Goal: Contribute content

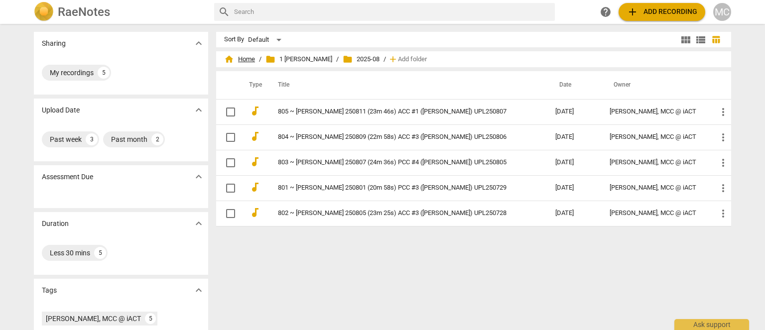
click at [247, 61] on span "home Home" at bounding box center [239, 59] width 31 height 10
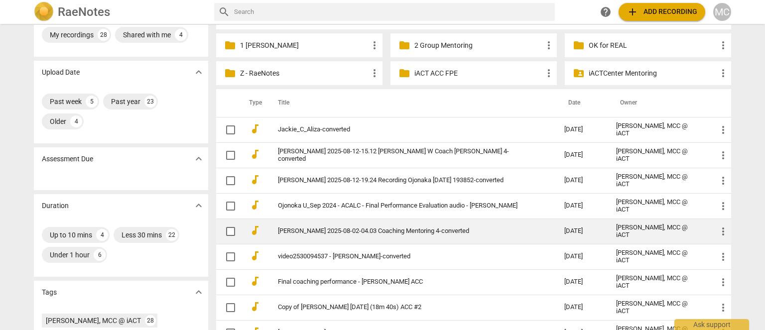
scroll to position [50, 0]
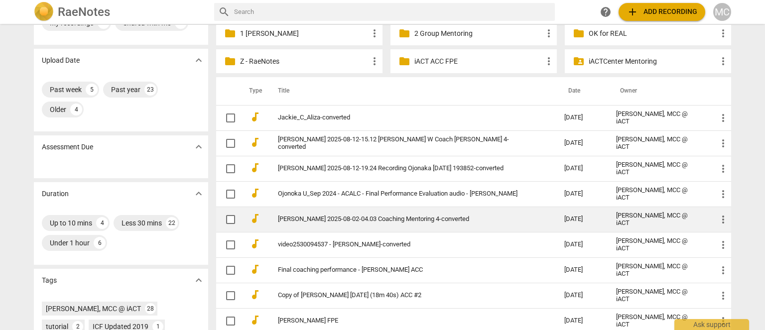
click at [369, 216] on link "[PERSON_NAME] 2025-08-02-04.03 Coaching Mentoring 4-converted" at bounding box center [403, 219] width 250 height 7
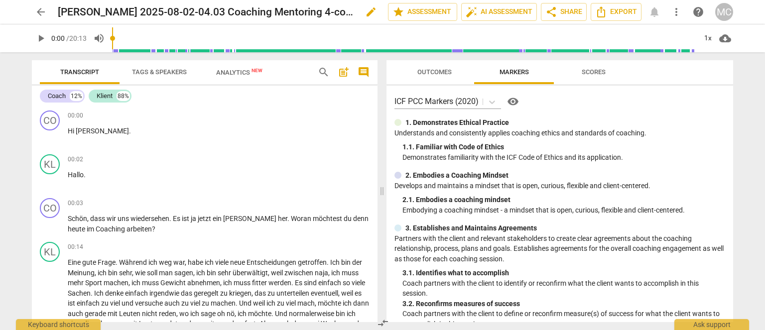
click at [369, 12] on span "edit" at bounding box center [371, 12] width 12 height 12
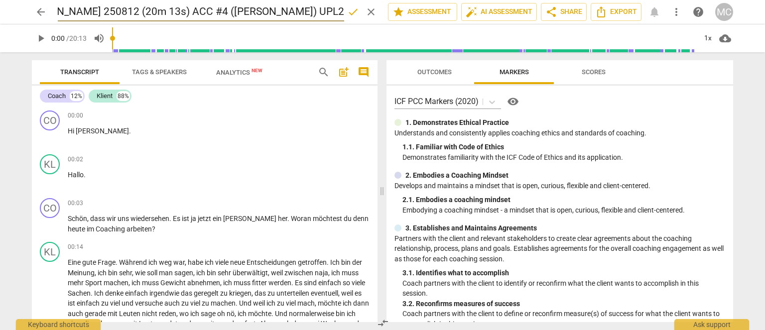
scroll to position [0, 13]
type input "[PERSON_NAME] 250812 (20m 13s) ACC #4 ([PERSON_NAME]) UPL250802"
click at [348, 11] on span "done" at bounding box center [353, 12] width 12 height 12
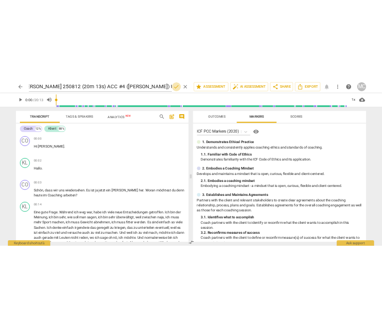
scroll to position [0, 0]
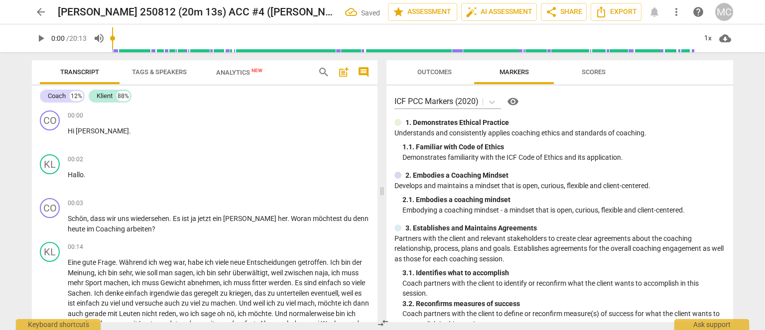
click at [46, 8] on span "arrow_back" at bounding box center [41, 12] width 12 height 12
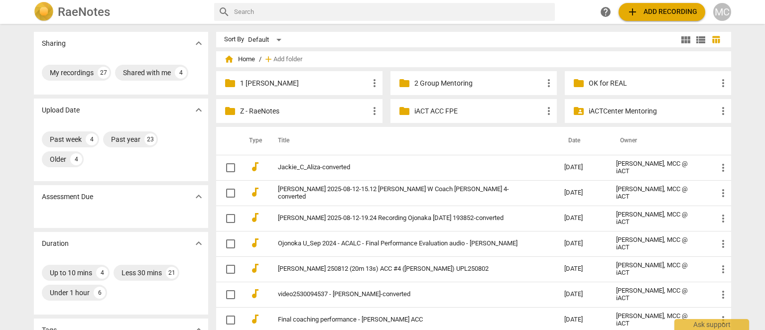
click at [282, 82] on p "1 [PERSON_NAME]" at bounding box center [304, 83] width 128 height 10
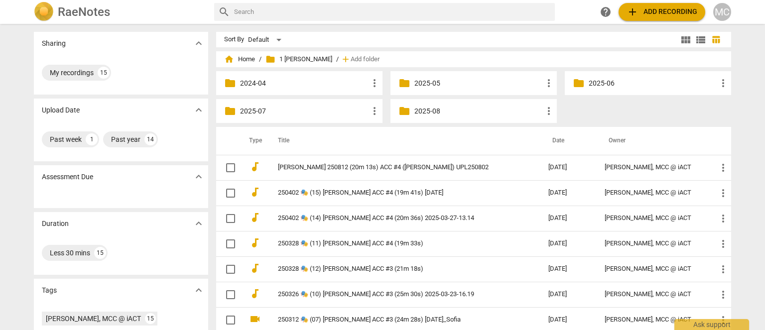
click at [424, 110] on p "2025-08" at bounding box center [478, 111] width 128 height 10
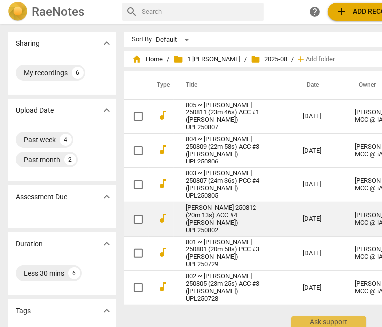
click at [208, 204] on link "[PERSON_NAME] 250812 (20m 13s) ACC #4 ([PERSON_NAME]) UPL250802" at bounding box center [227, 219] width 82 height 30
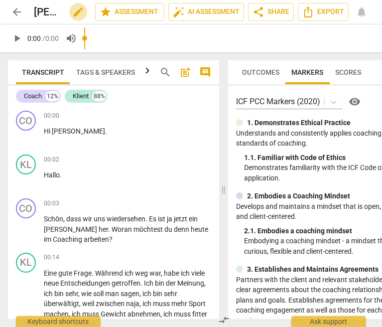
click at [79, 11] on span "edit" at bounding box center [78, 12] width 12 height 12
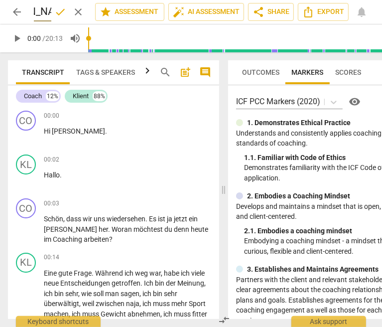
scroll to position [0, 312]
type input "806 ~ [PERSON_NAME] 250812 (20m 13s) ACC #4 ([PERSON_NAME]) UPL250802"
click at [58, 11] on span "done" at bounding box center [60, 12] width 12 height 12
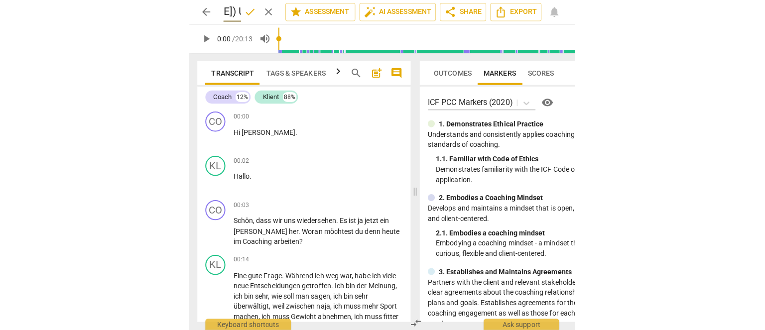
scroll to position [0, 0]
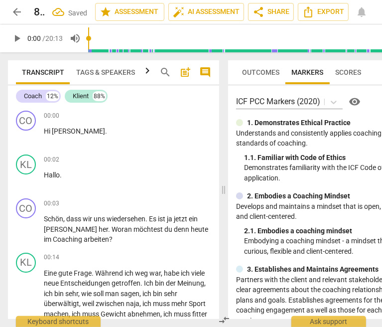
click at [15, 11] on span "arrow_back" at bounding box center [17, 12] width 12 height 12
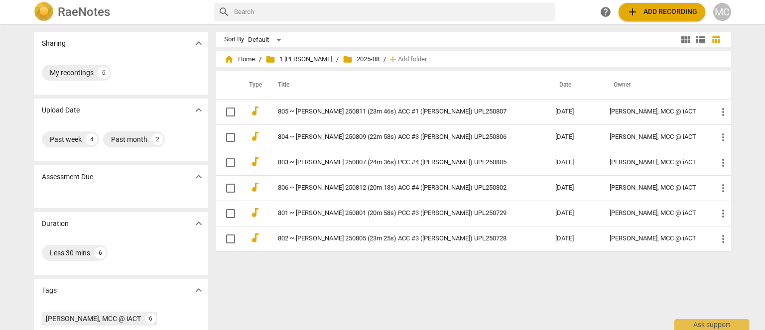
click at [327, 60] on span "folder 1 [PERSON_NAME]" at bounding box center [298, 59] width 67 height 10
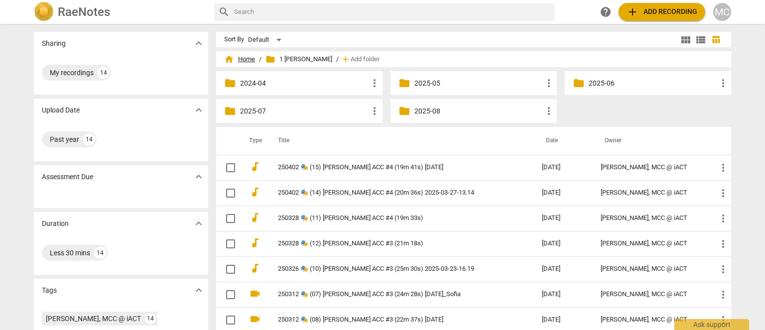
click at [245, 55] on span "home Home" at bounding box center [239, 59] width 31 height 10
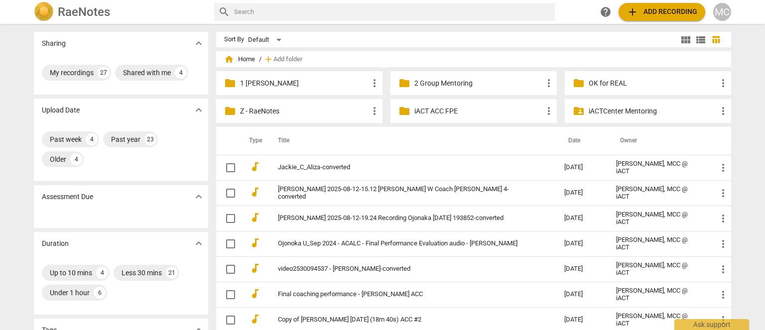
click at [271, 81] on p "1 [PERSON_NAME]" at bounding box center [304, 83] width 128 height 10
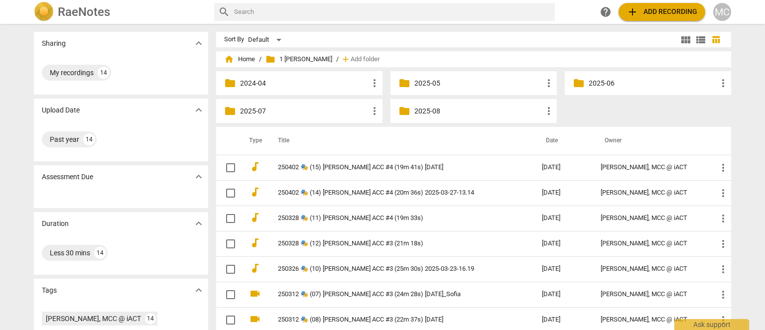
click at [245, 112] on p "2025-07" at bounding box center [304, 111] width 128 height 10
click at [428, 115] on p "2025-08" at bounding box center [478, 111] width 128 height 10
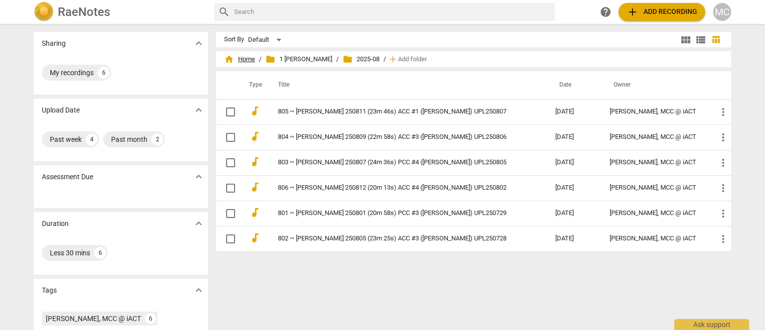
click at [237, 57] on span "home Home" at bounding box center [239, 59] width 31 height 10
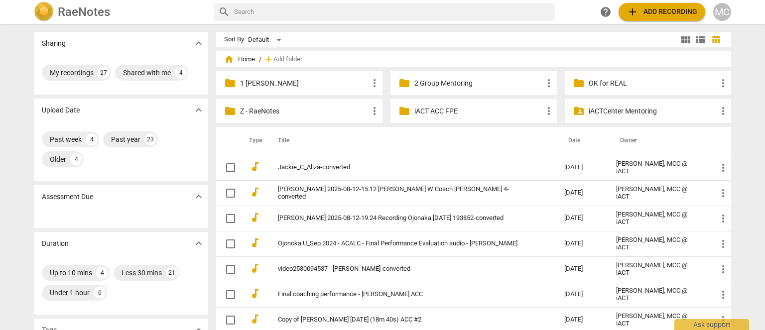
click at [663, 17] on span "add Add recording" at bounding box center [661, 12] width 71 height 12
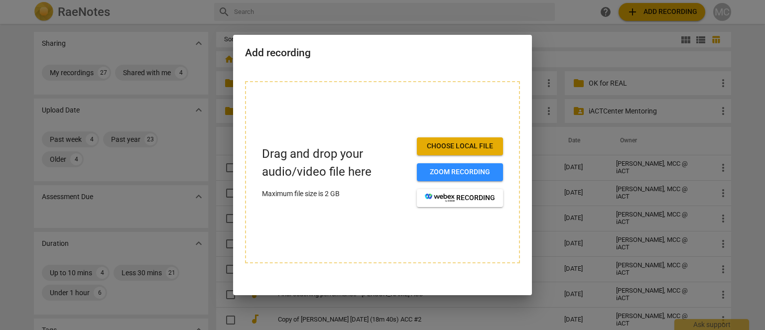
click at [470, 140] on button "Choose local file" at bounding box center [460, 146] width 86 height 18
